Goal: Task Accomplishment & Management: Use online tool/utility

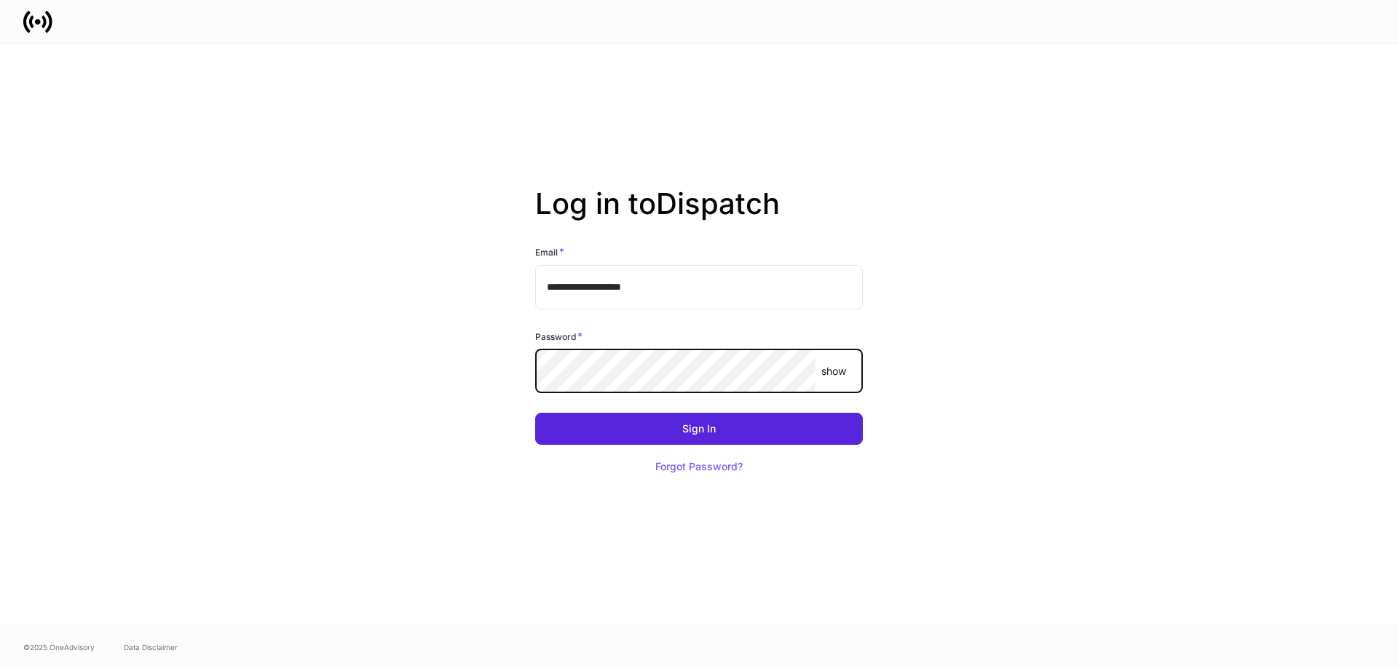
click at [535, 413] on button "Sign In" at bounding box center [699, 429] width 328 height 32
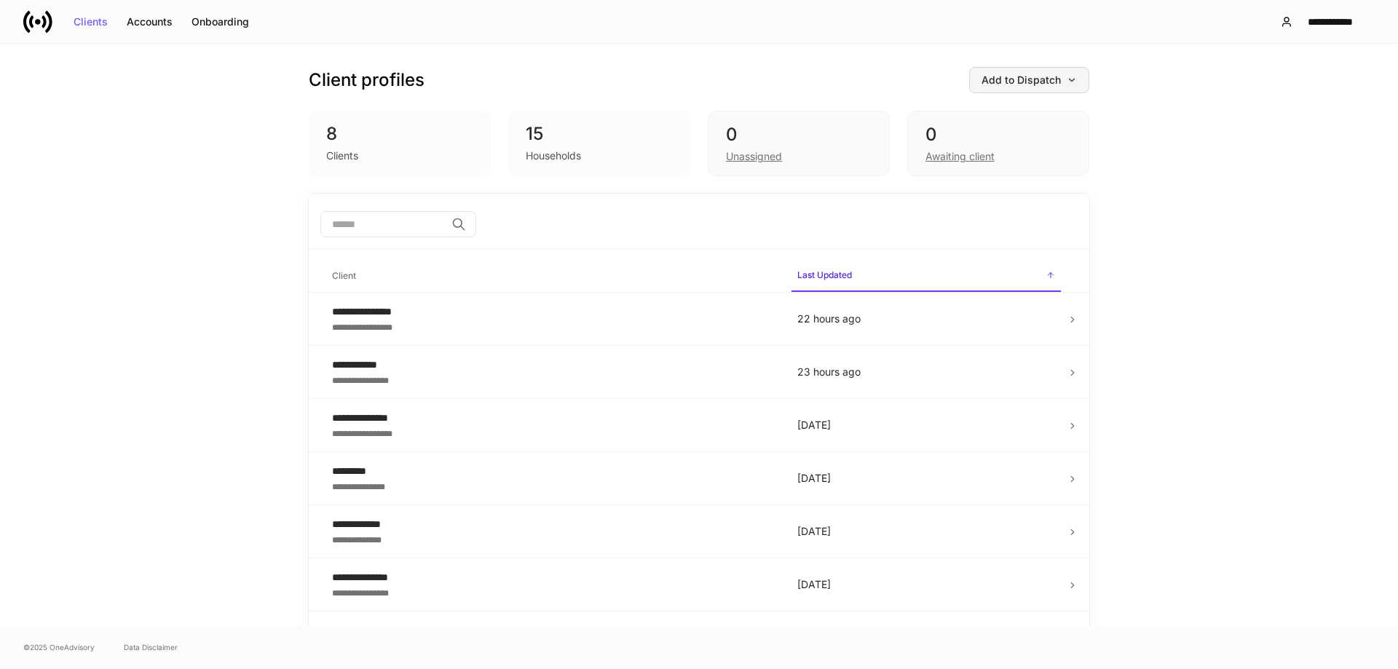
click at [1045, 79] on div "Add to Dispatch" at bounding box center [1028, 80] width 95 height 10
click at [997, 227] on div "View uploaded accounts" at bounding box center [1000, 227] width 118 height 15
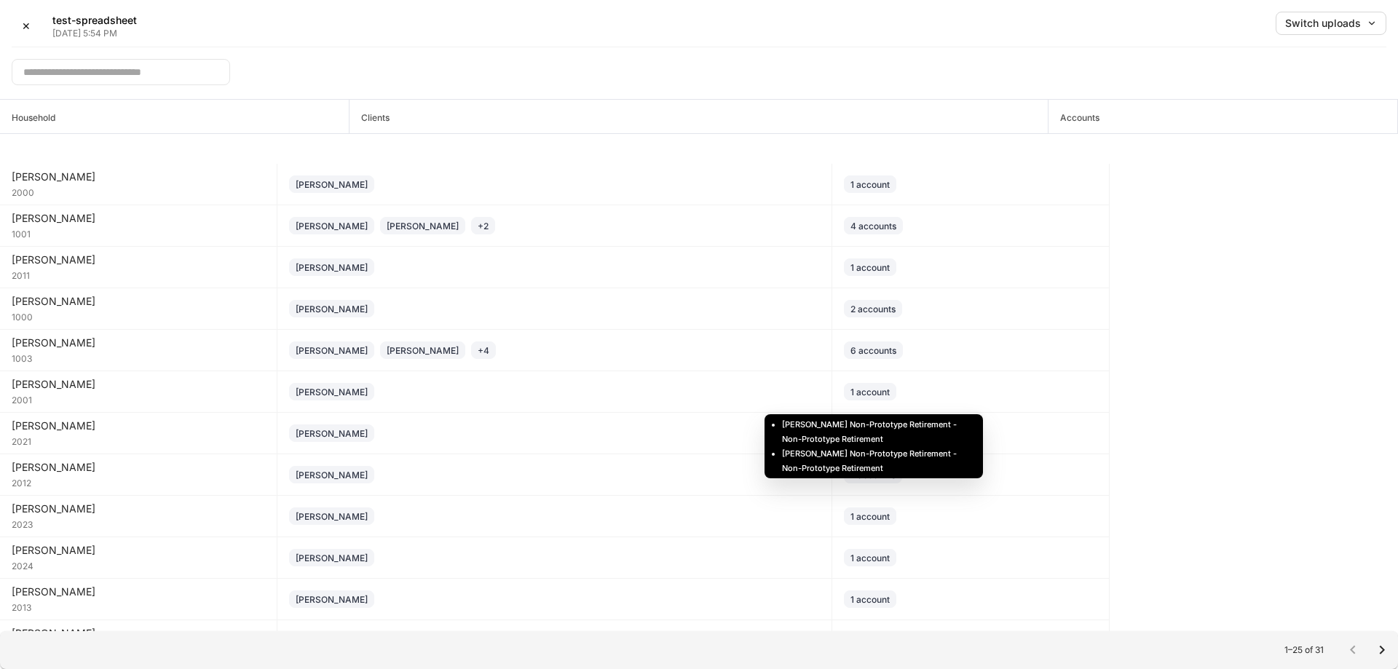
scroll to position [146, 0]
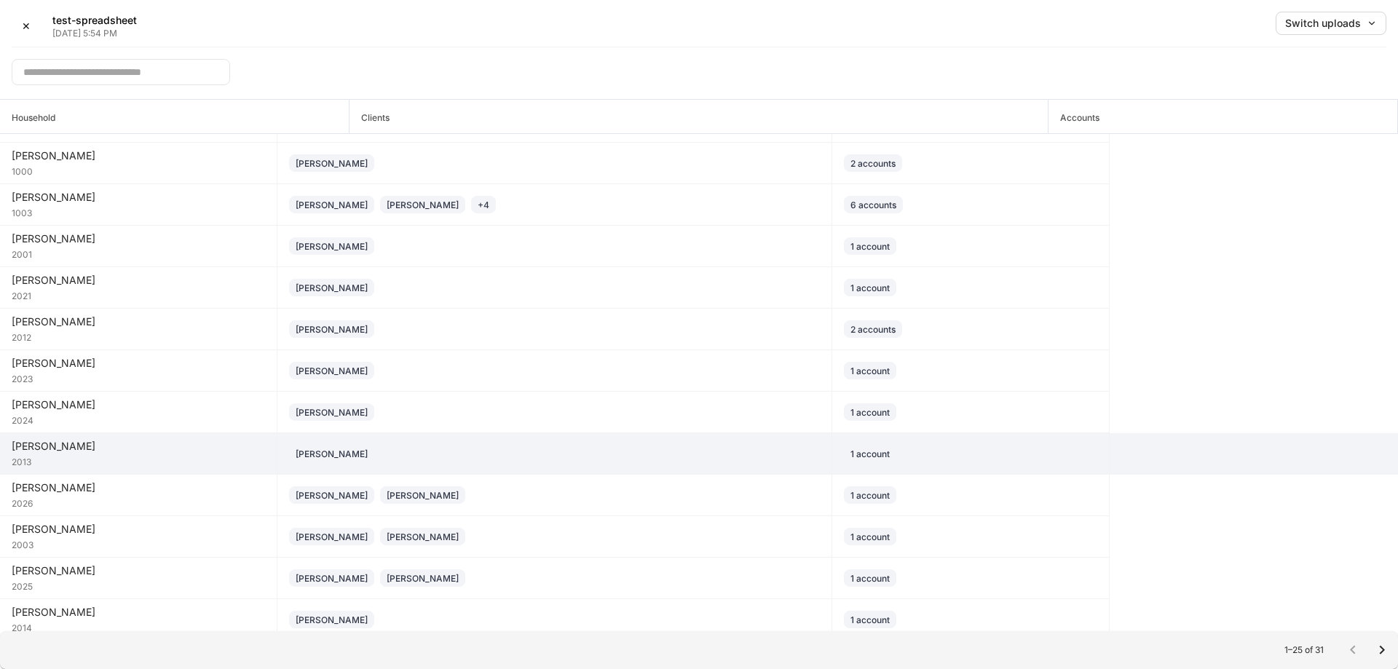
click at [657, 445] on div "Brian Alvarez" at bounding box center [554, 453] width 531 height 17
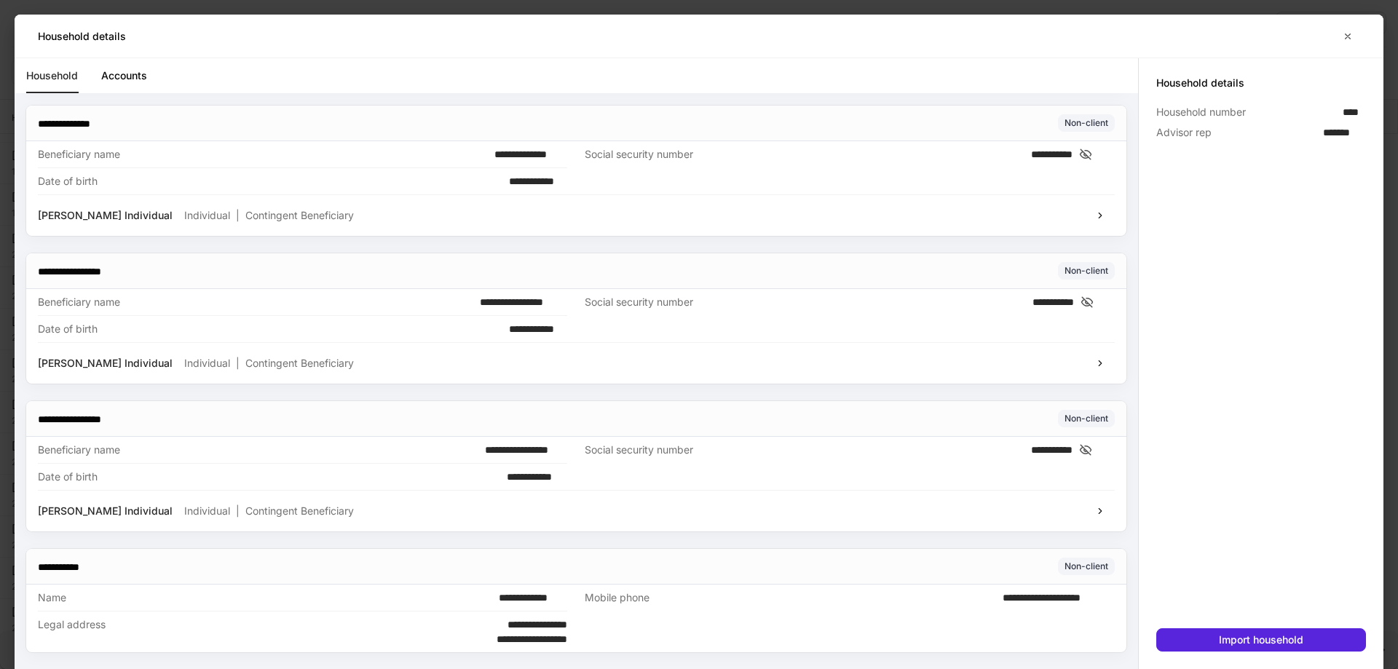
scroll to position [630, 0]
